Goal: Task Accomplishment & Management: Manage account settings

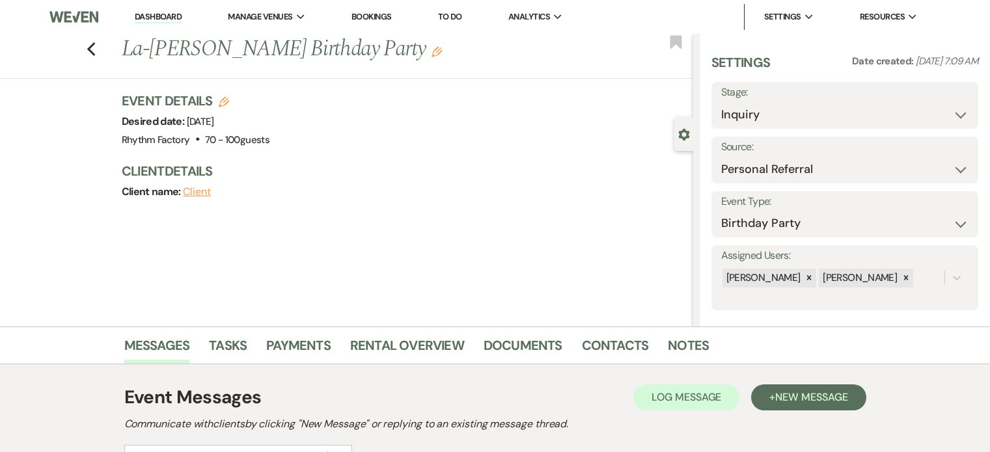
select select "12"
select select "4"
click at [96, 51] on icon "Previous" at bounding box center [92, 50] width 10 height 16
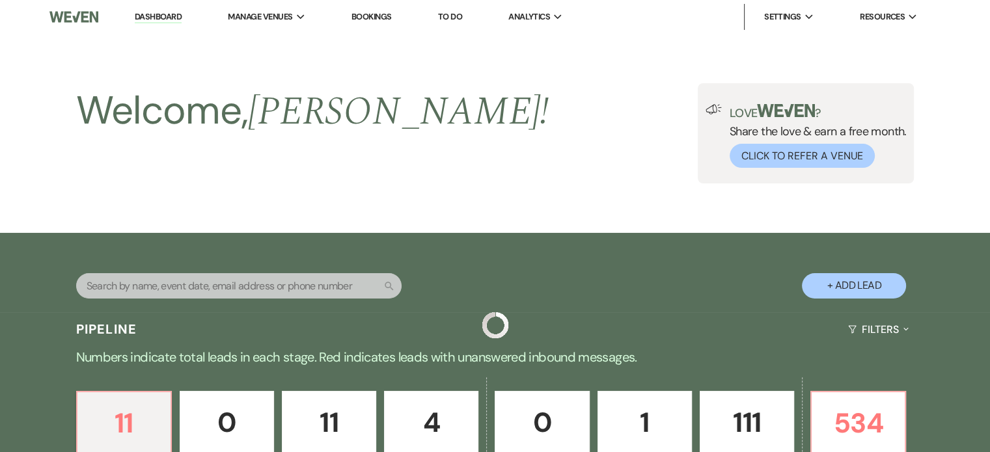
scroll to position [391, 0]
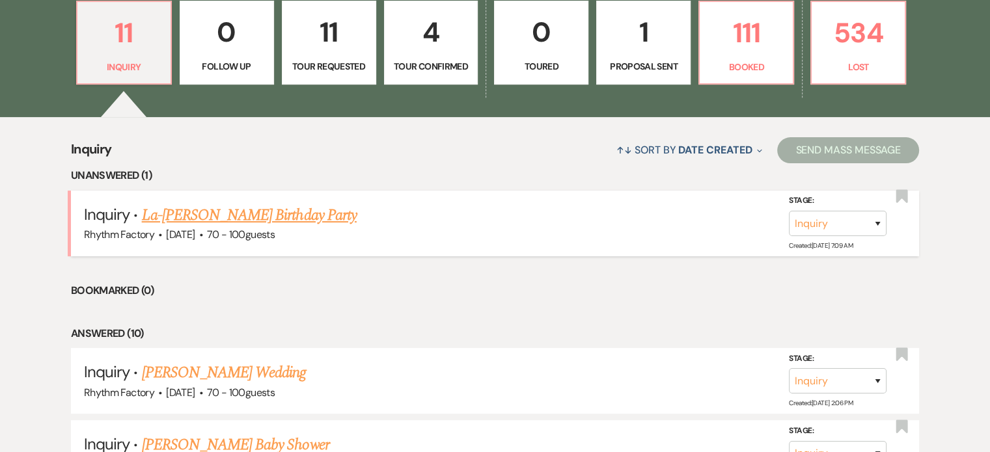
click at [242, 214] on link "La-[PERSON_NAME] Birthday Party" at bounding box center [249, 215] width 215 height 23
select select "12"
select select "4"
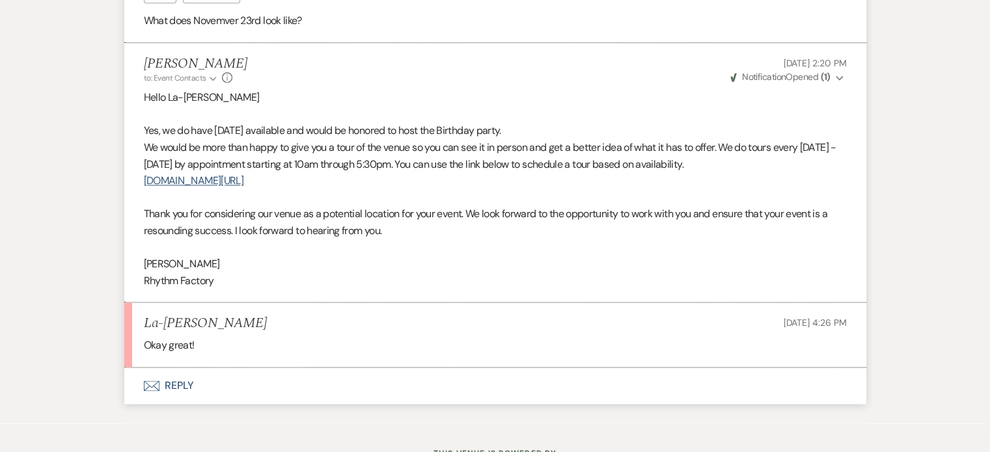
scroll to position [1797, 0]
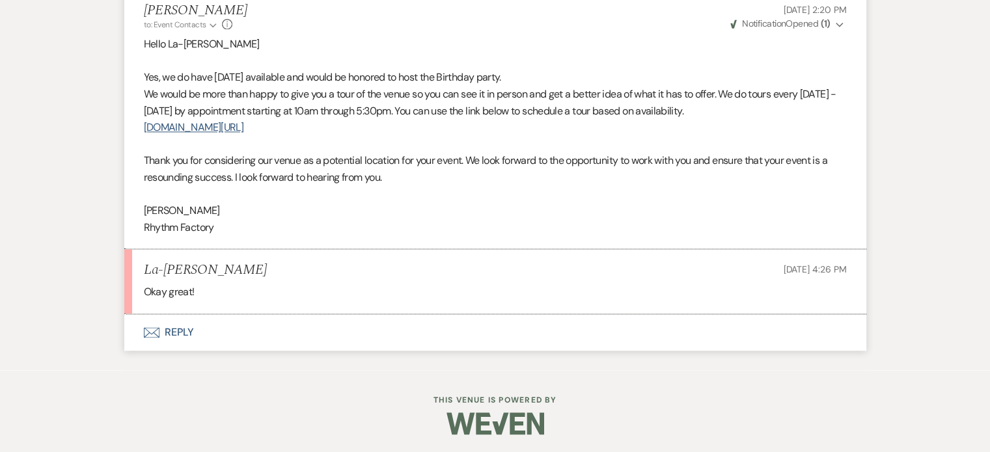
click at [174, 331] on button "Envelope Reply" at bounding box center [495, 332] width 742 height 36
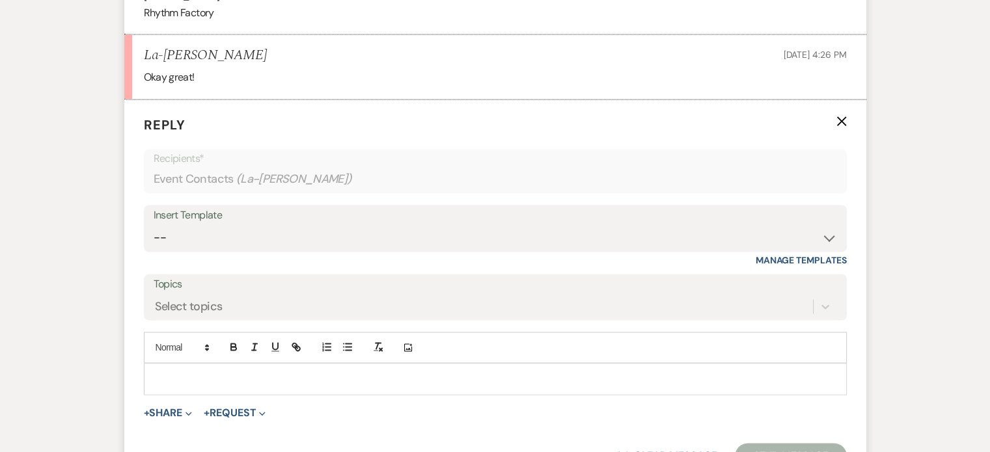
scroll to position [2018, 0]
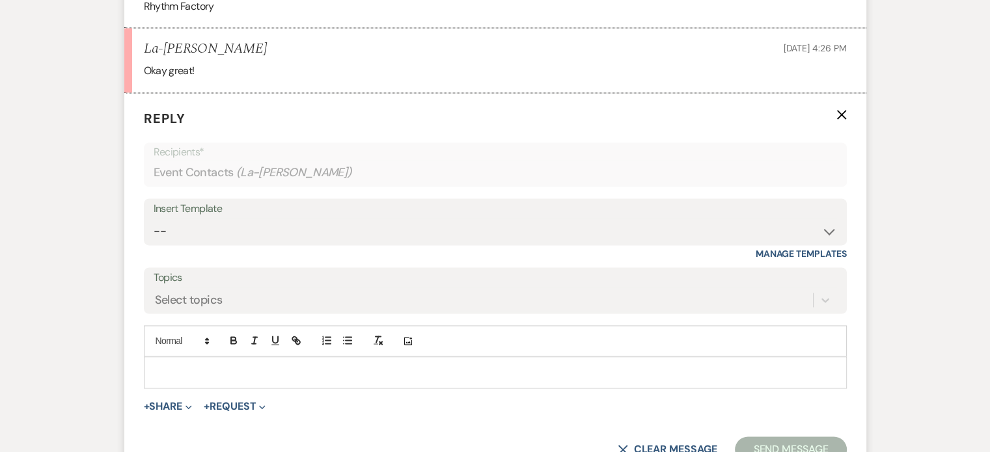
click at [268, 365] on p at bounding box center [495, 372] width 682 height 14
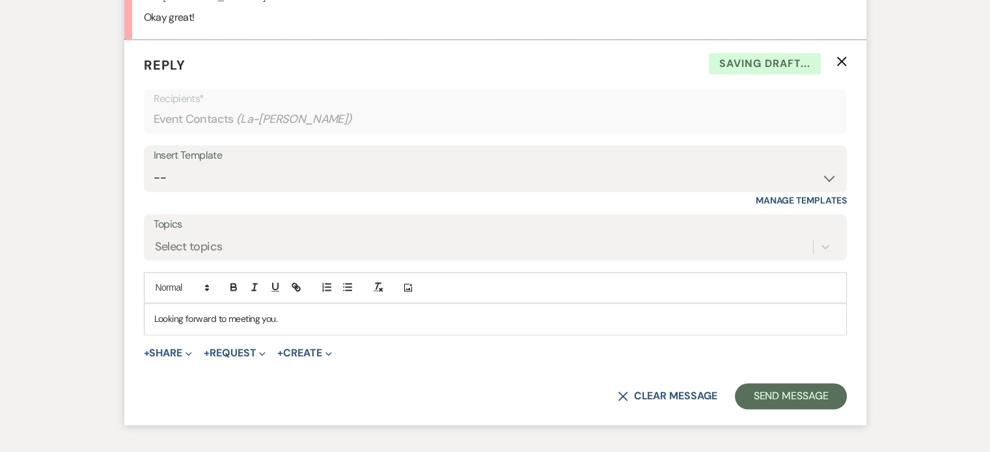
scroll to position [2161, 0]
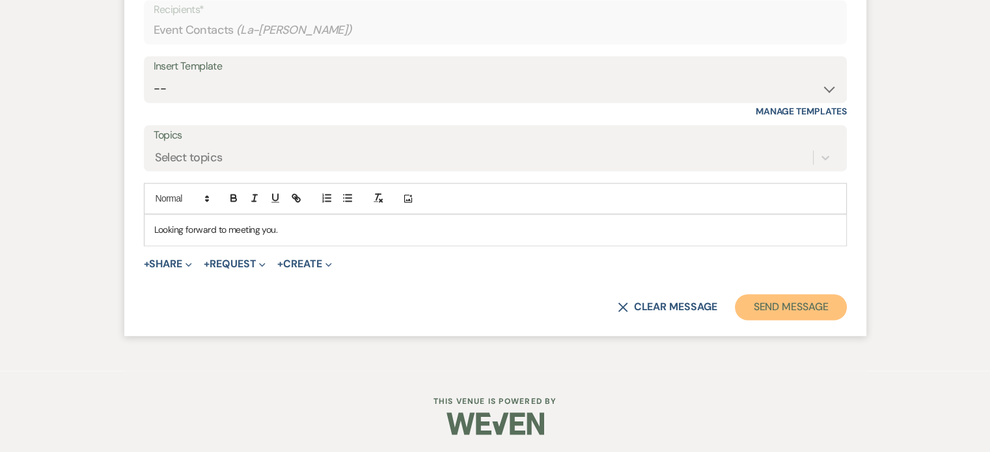
click at [792, 309] on button "Send Message" at bounding box center [790, 307] width 111 height 26
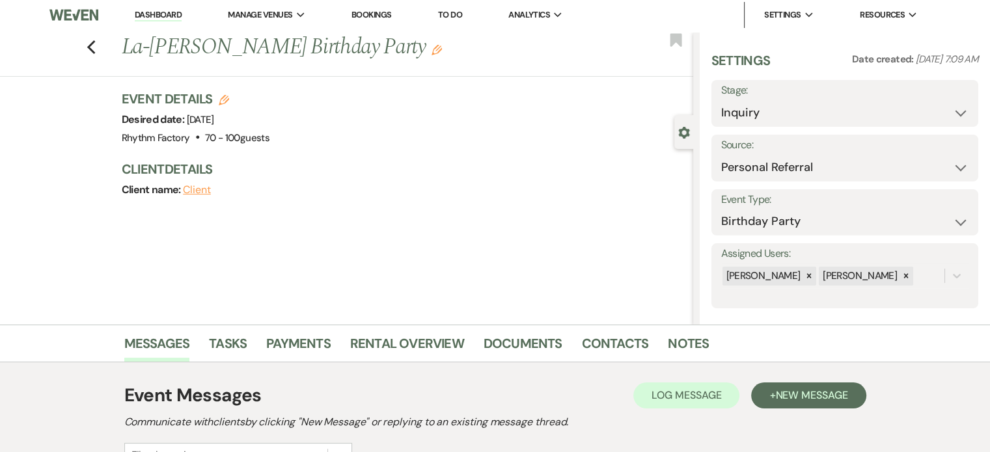
scroll to position [0, 0]
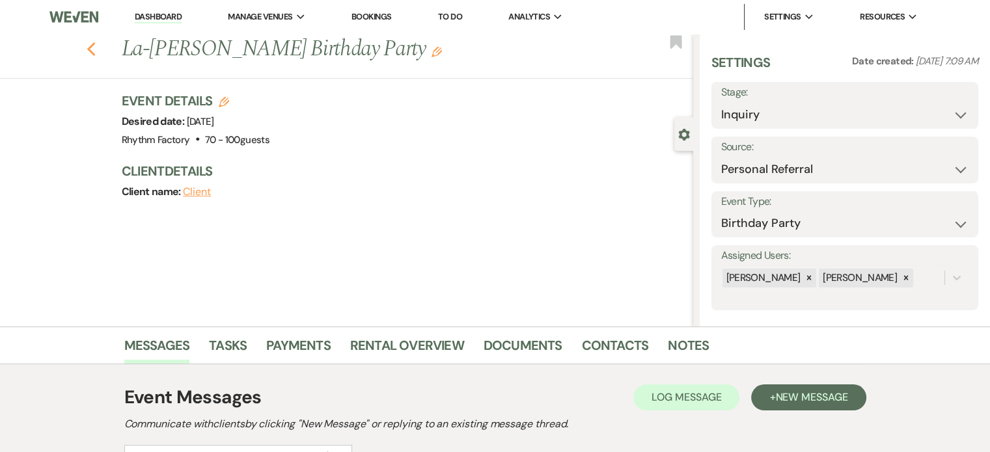
click at [95, 49] on icon "Previous" at bounding box center [92, 50] width 10 height 16
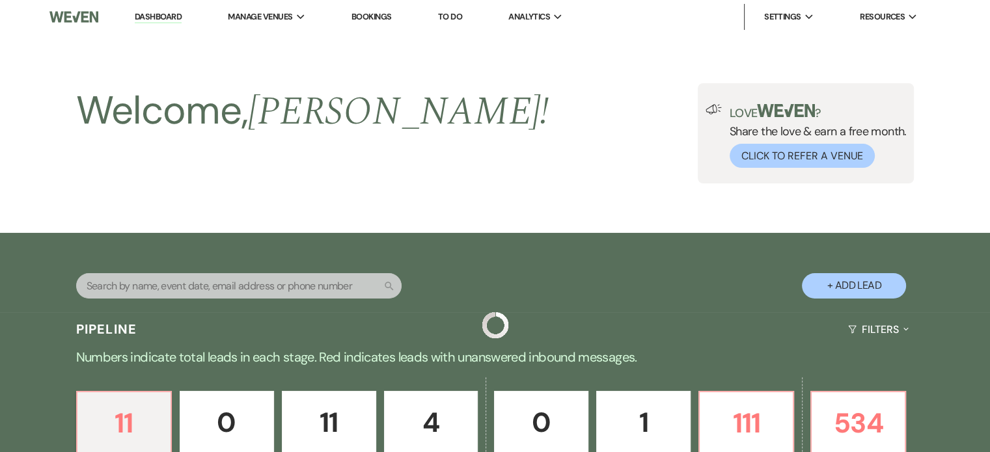
scroll to position [391, 0]
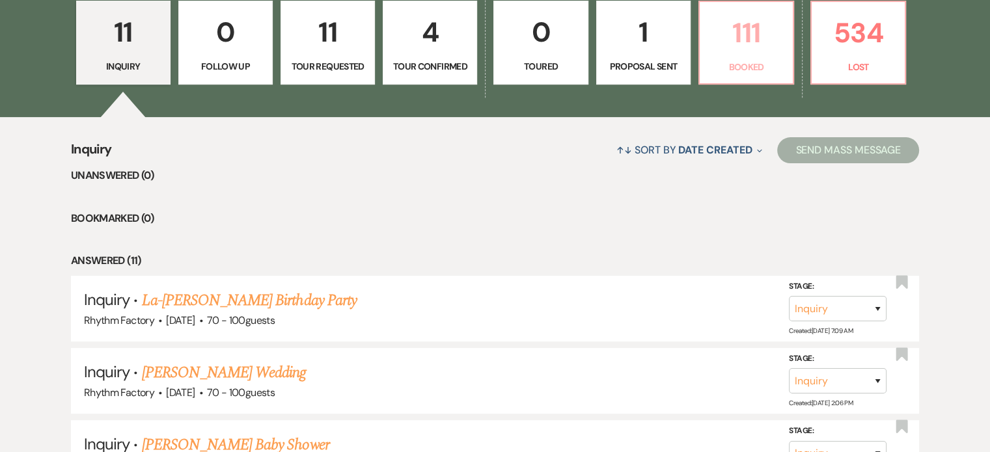
click at [768, 41] on p "111" at bounding box center [746, 33] width 77 height 44
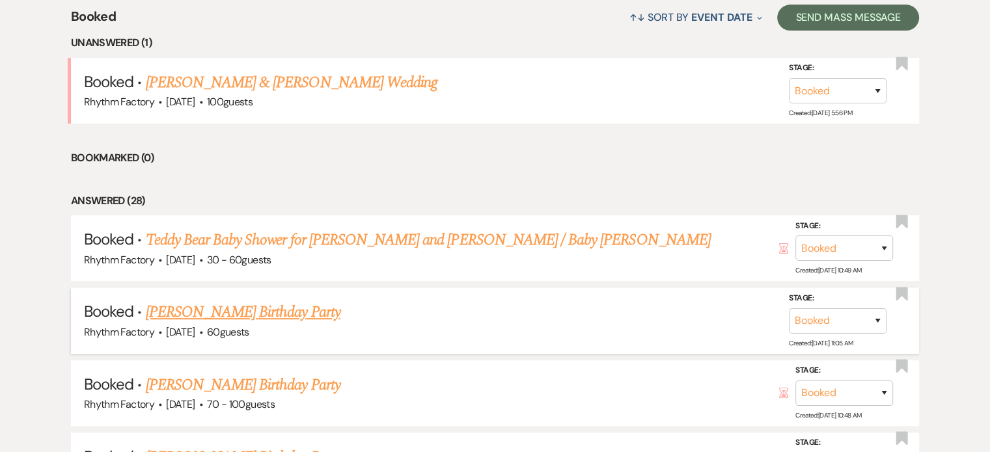
scroll to position [391, 0]
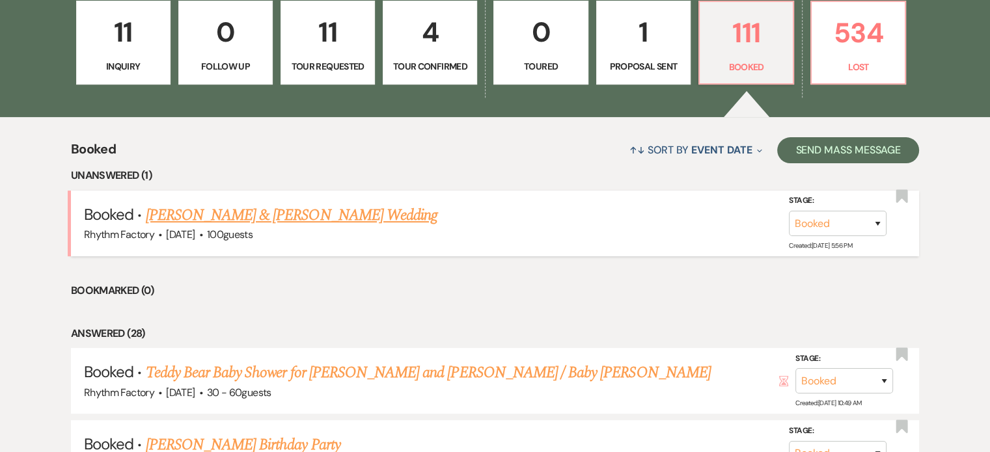
click at [316, 215] on link "[PERSON_NAME] & [PERSON_NAME] Wedding" at bounding box center [292, 215] width 292 height 23
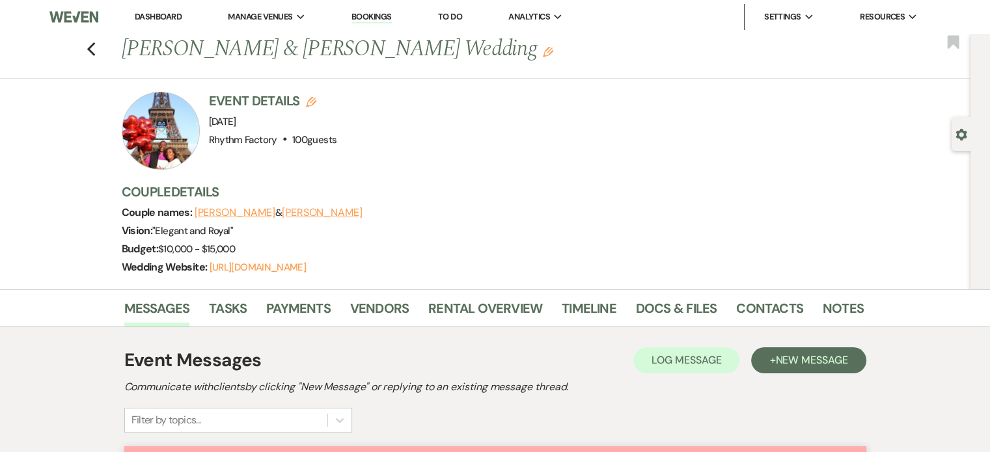
drag, startPoint x: 96, startPoint y: 44, endPoint x: 999, endPoint y: 249, distance: 926.0
click at [96, 44] on icon "Previous" at bounding box center [92, 50] width 10 height 16
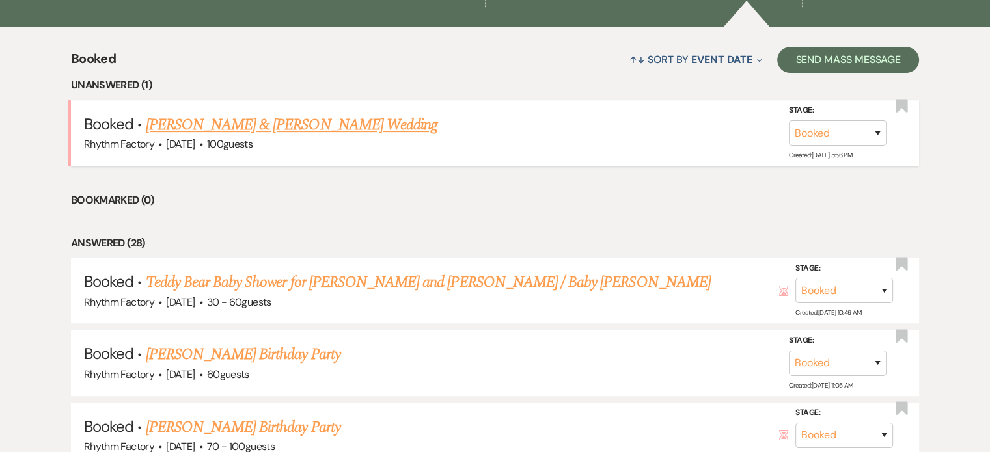
scroll to position [586, 0]
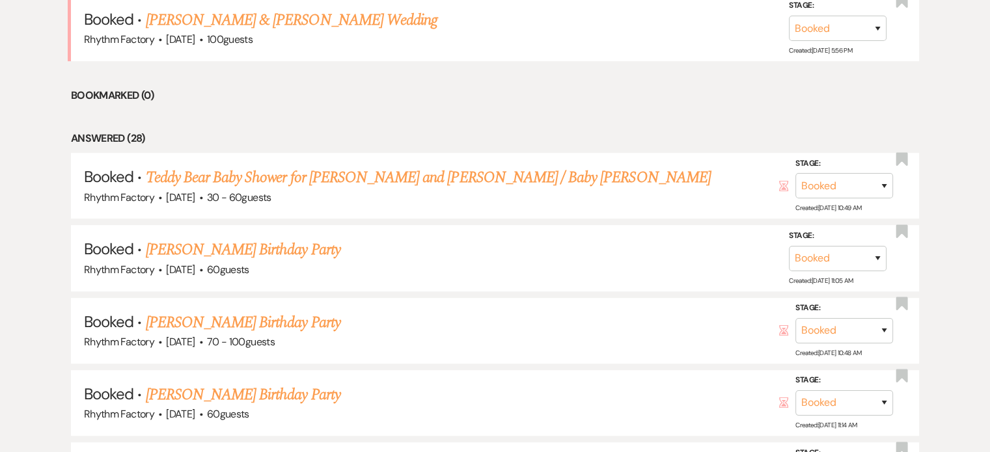
click at [422, 177] on link "Teddy Bear Baby Shower for [PERSON_NAME] and [PERSON_NAME] / Baby [PERSON_NAME]" at bounding box center [428, 177] width 565 height 23
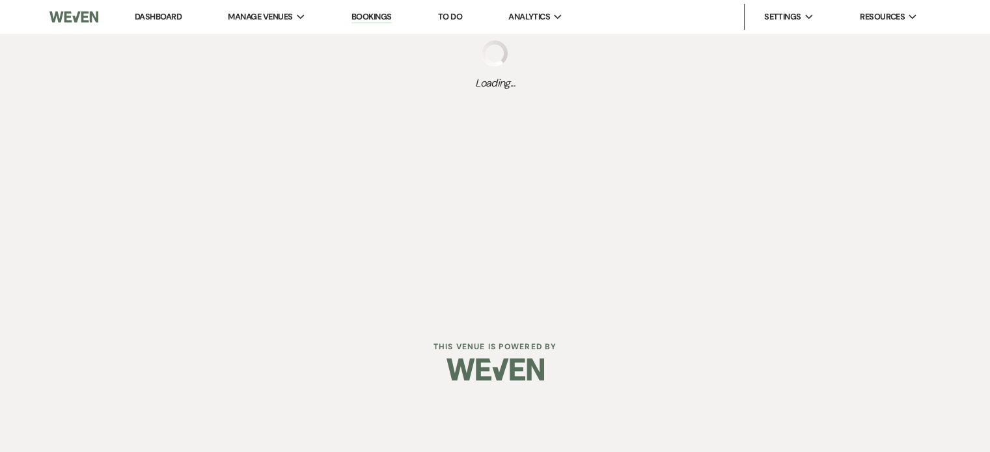
select select "22"
select select "3"
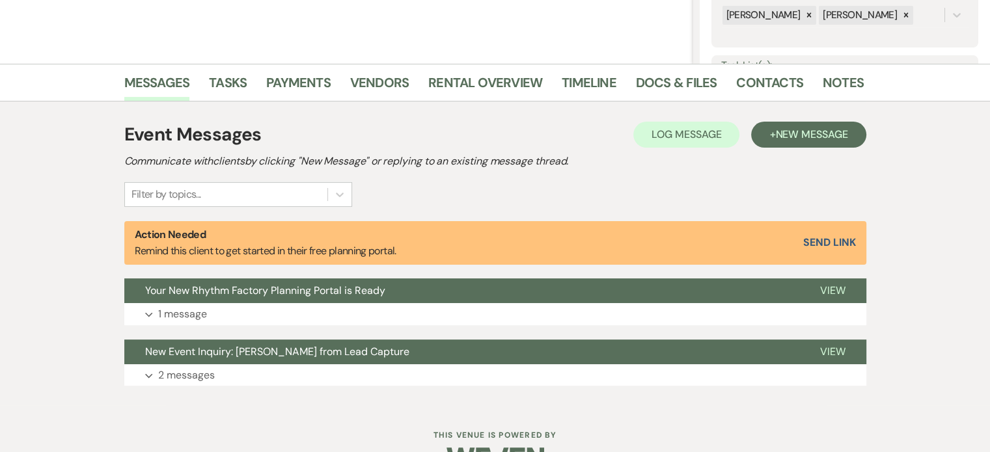
scroll to position [234, 0]
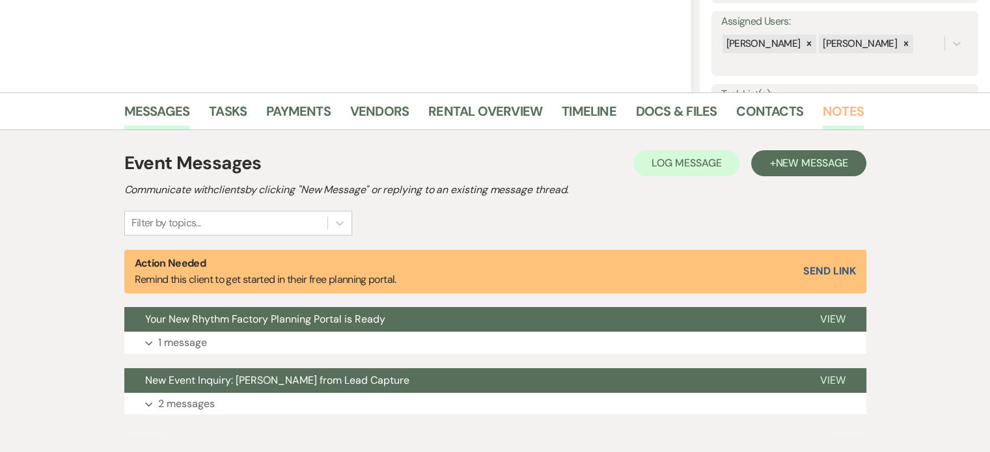
click at [831, 107] on link "Notes" at bounding box center [843, 115] width 41 height 29
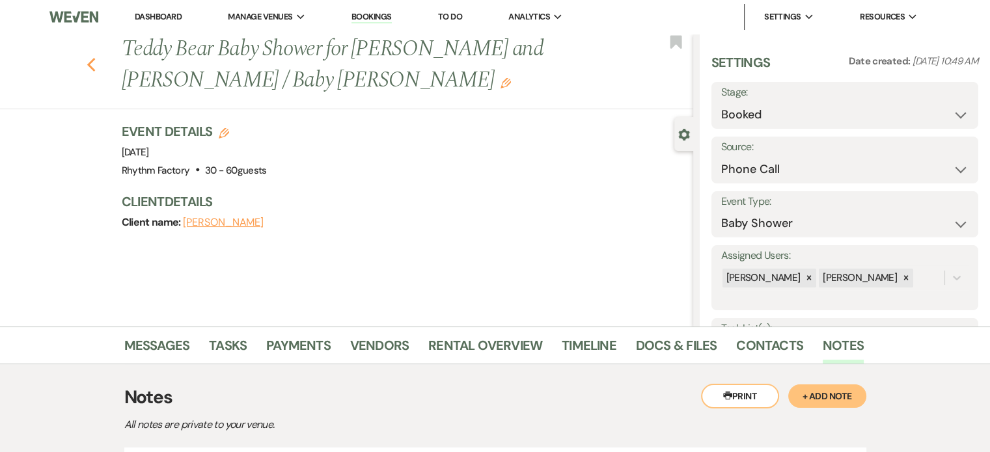
click at [96, 68] on icon "Previous" at bounding box center [92, 65] width 10 height 16
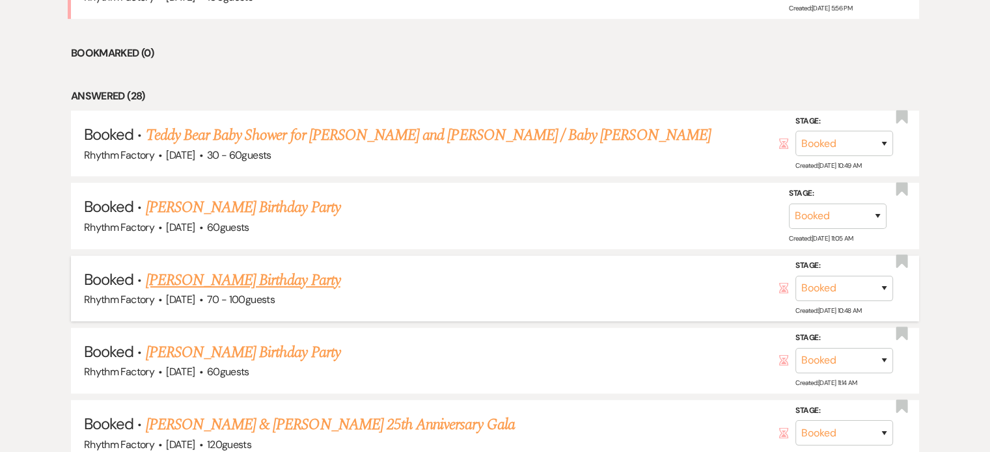
scroll to position [651, 0]
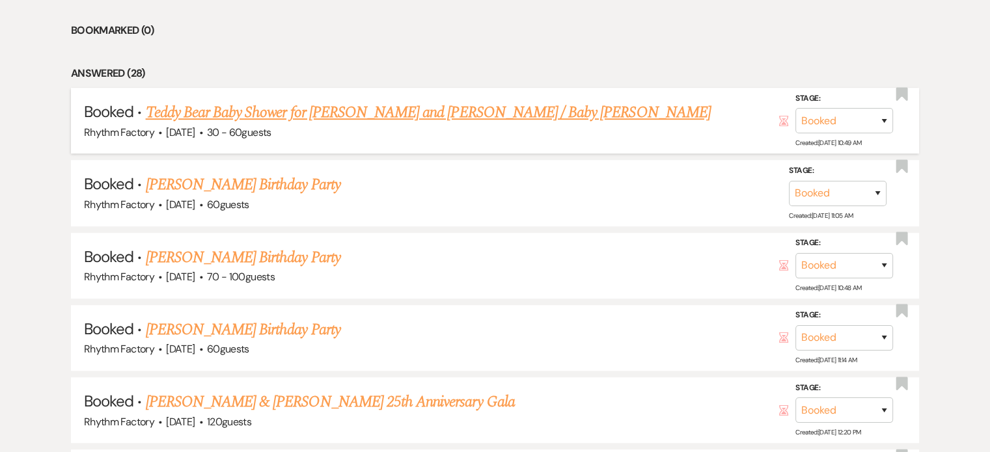
click at [315, 107] on link "Teddy Bear Baby Shower for [PERSON_NAME] and [PERSON_NAME] / Baby [PERSON_NAME]" at bounding box center [428, 112] width 565 height 23
select select "22"
select select "3"
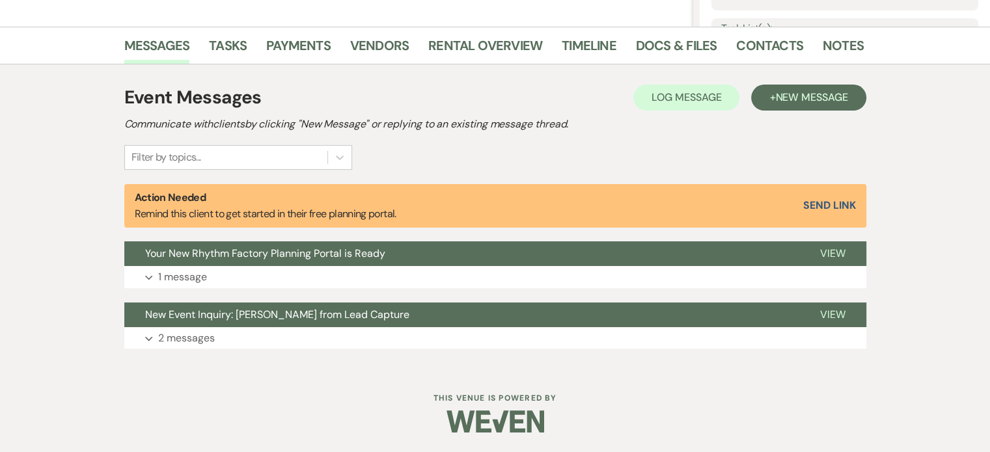
scroll to position [299, 0]
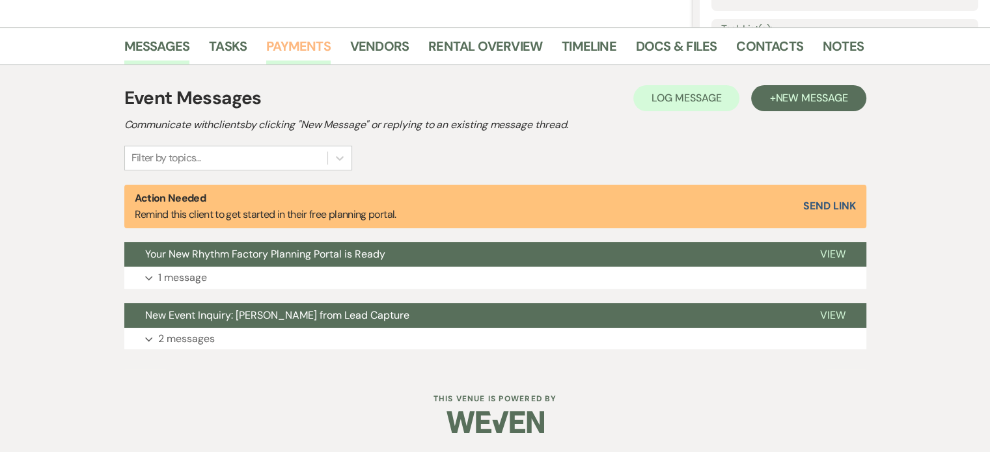
click at [301, 43] on link "Payments" at bounding box center [298, 50] width 64 height 29
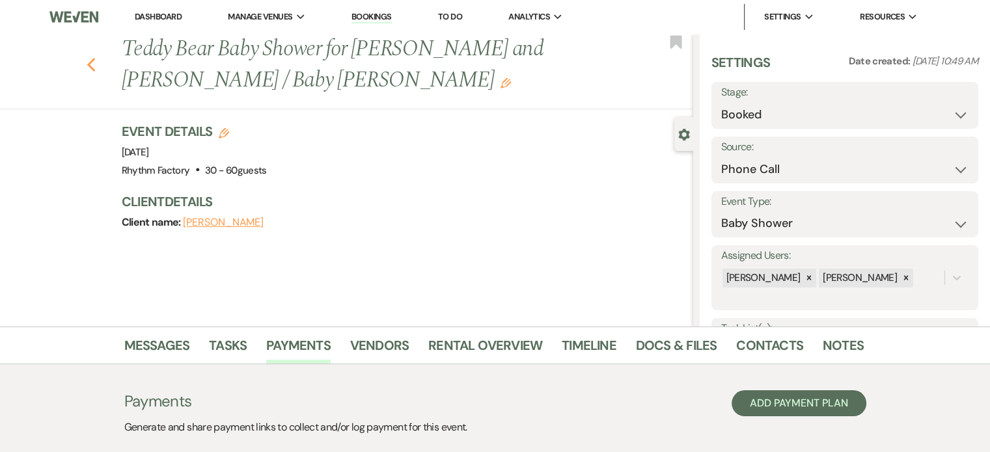
click at [94, 62] on use "button" at bounding box center [91, 65] width 8 height 14
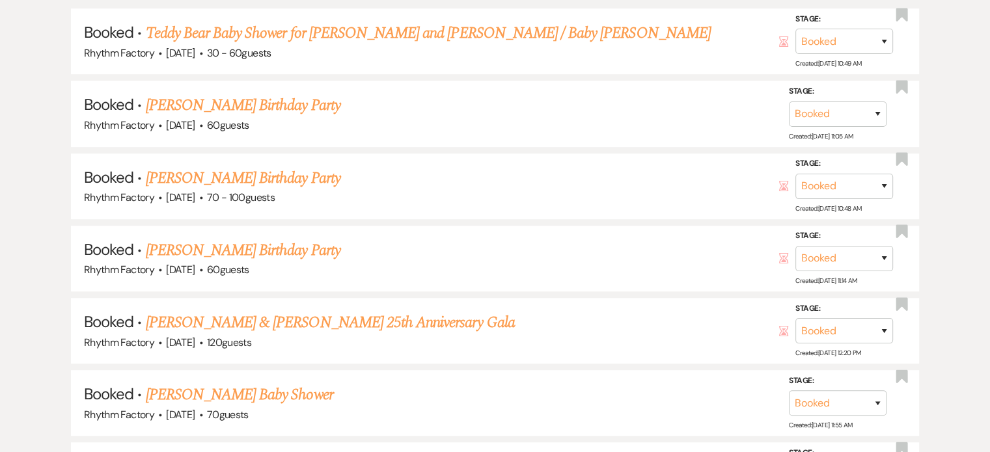
scroll to position [781, 0]
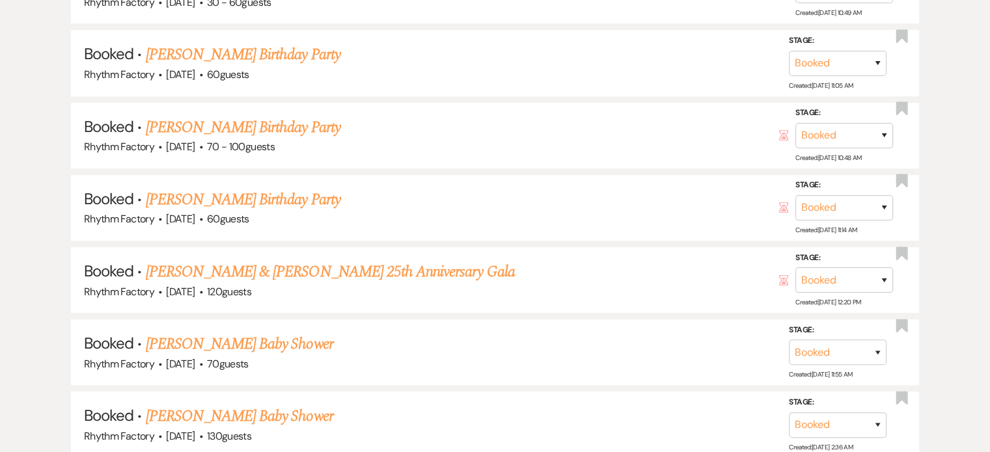
click at [216, 124] on link "[PERSON_NAME] Birthday Party" at bounding box center [243, 127] width 195 height 23
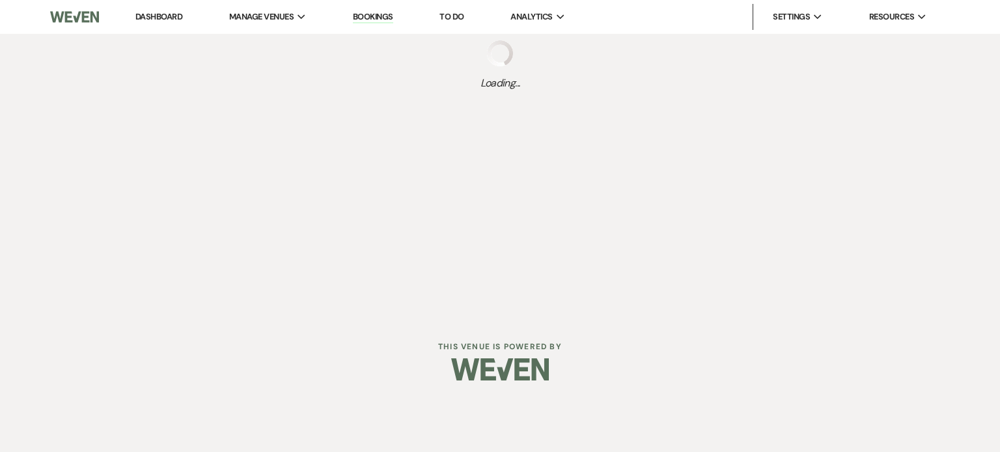
select select "12"
select select "4"
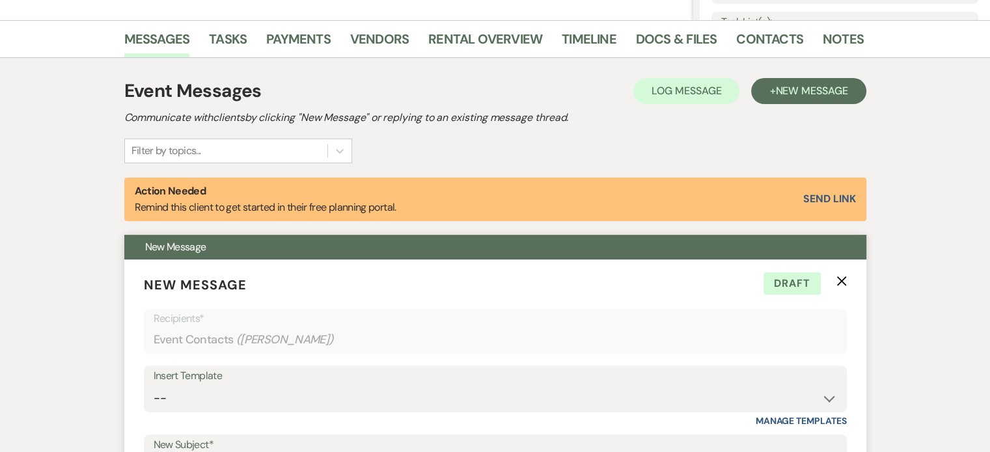
scroll to position [195, 0]
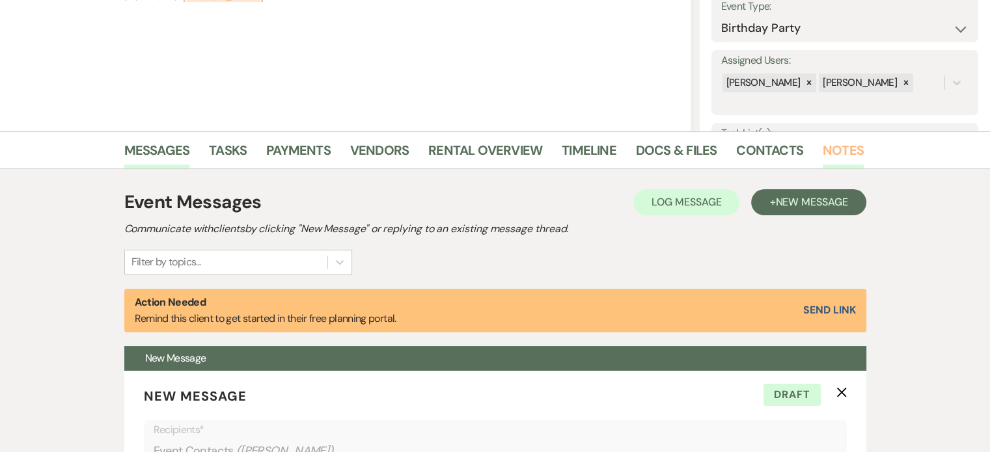
click at [841, 152] on link "Notes" at bounding box center [843, 154] width 41 height 29
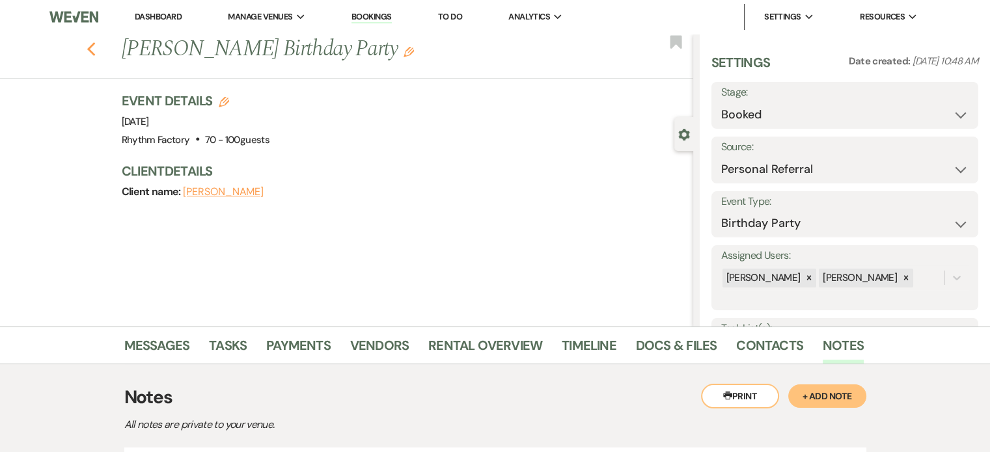
click at [94, 48] on use "button" at bounding box center [91, 49] width 8 height 14
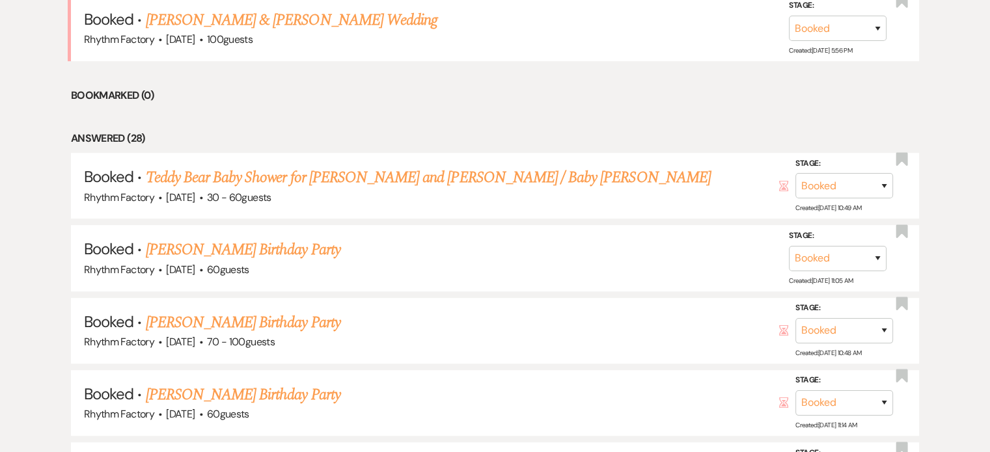
scroll to position [651, 0]
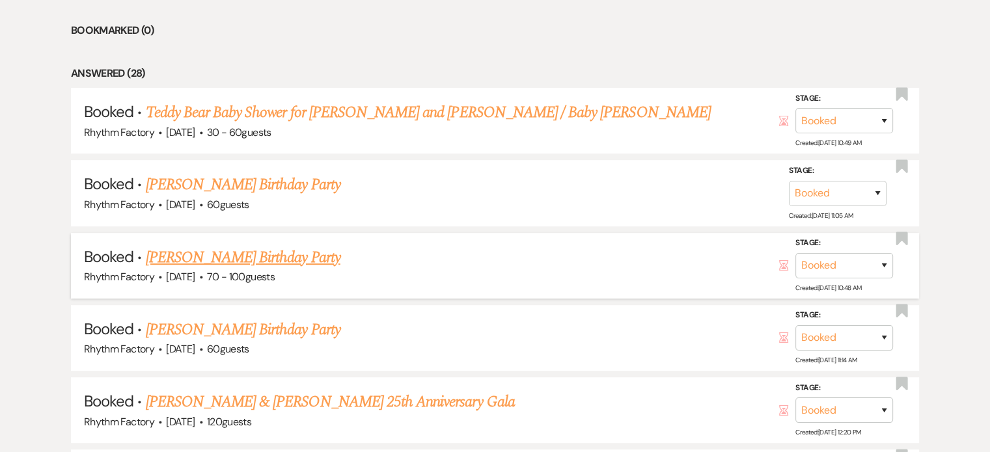
click at [213, 251] on link "[PERSON_NAME] Birthday Party" at bounding box center [243, 257] width 195 height 23
select select "12"
select select "4"
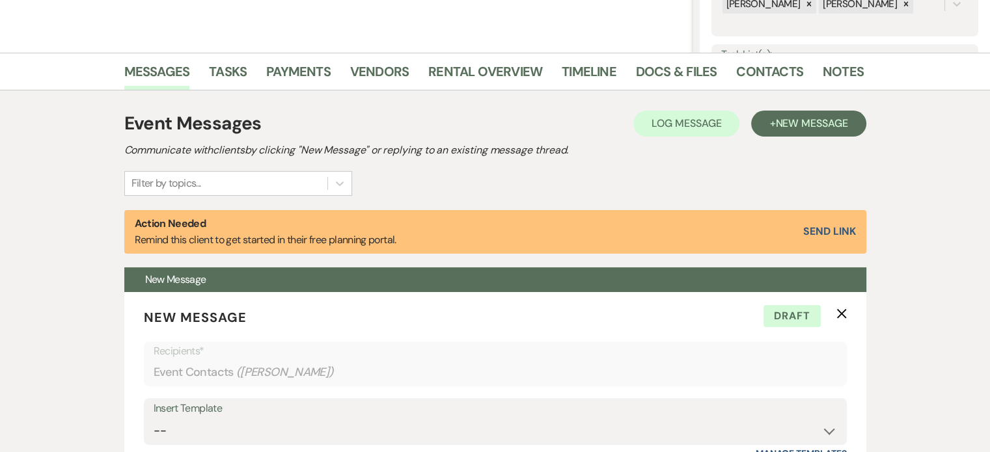
scroll to position [130, 0]
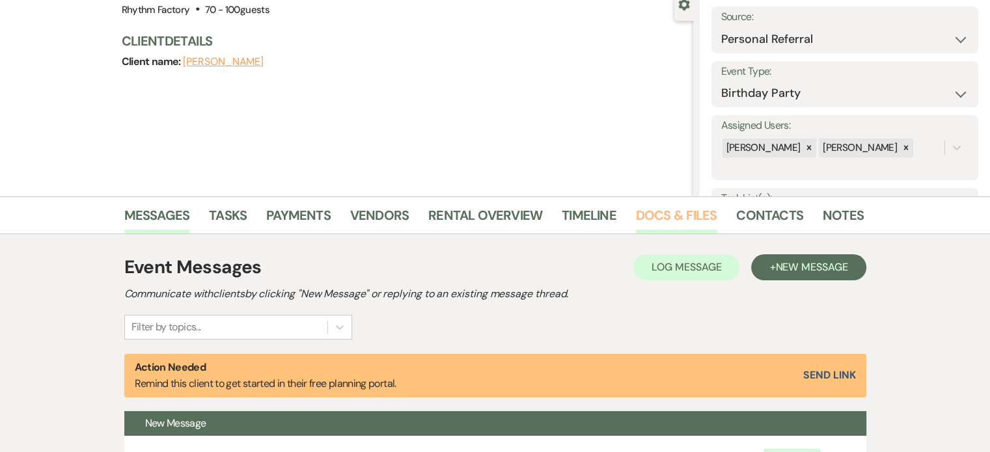
click at [650, 212] on link "Docs & Files" at bounding box center [676, 219] width 81 height 29
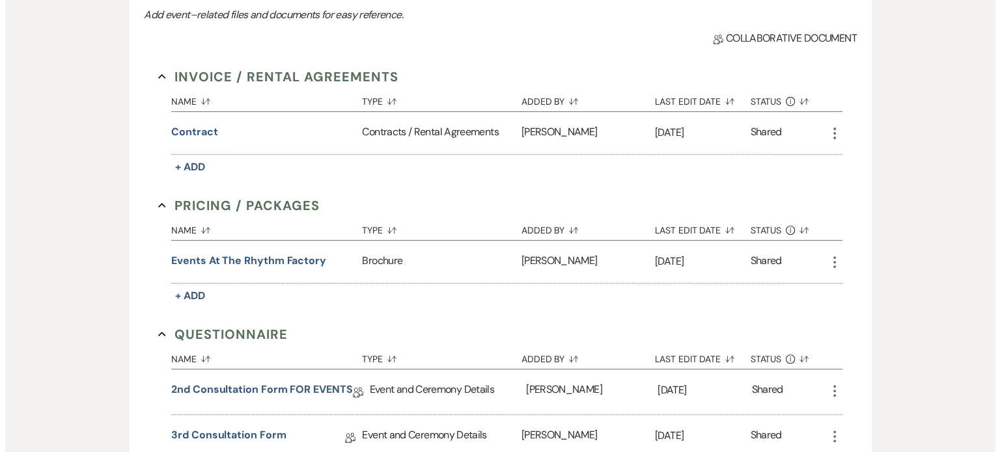
scroll to position [456, 0]
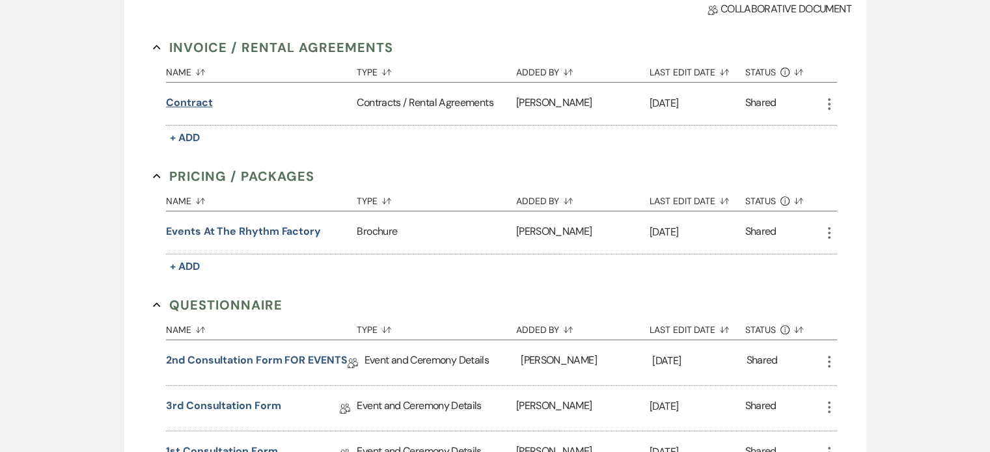
click at [193, 100] on button "Contract" at bounding box center [189, 103] width 46 height 16
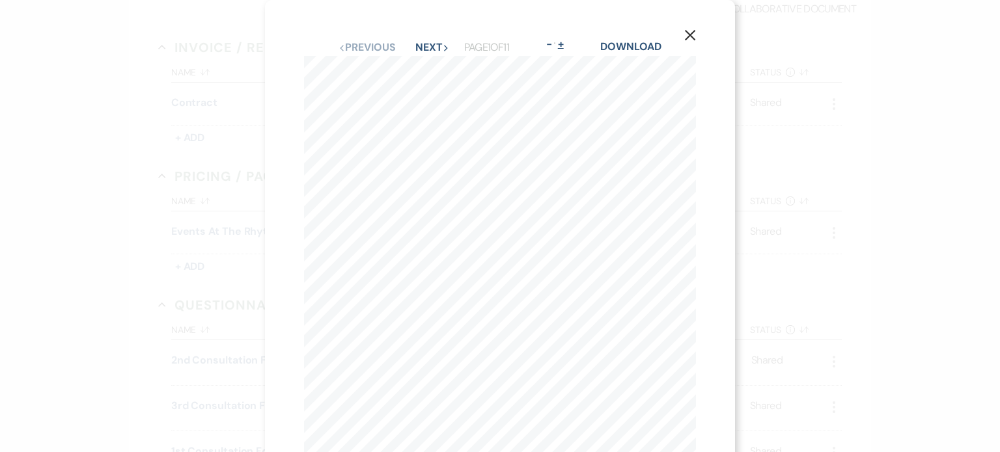
click at [561, 46] on button "+" at bounding box center [560, 44] width 10 height 10
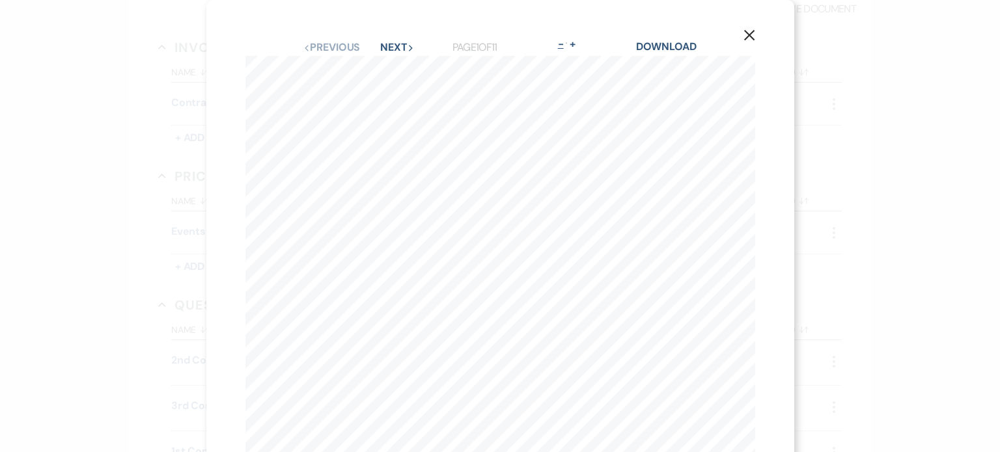
click at [562, 46] on button "-" at bounding box center [560, 44] width 10 height 10
click at [567, 46] on button "+" at bounding box center [572, 44] width 10 height 10
click at [562, 46] on button "-" at bounding box center [560, 44] width 10 height 10
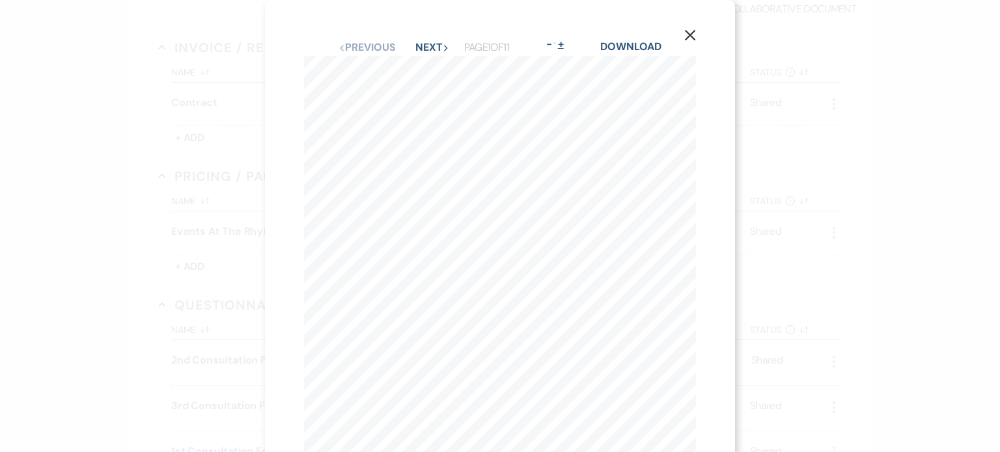
click at [562, 46] on button "+" at bounding box center [560, 44] width 10 height 10
